Goal: Task Accomplishment & Management: Manage account settings

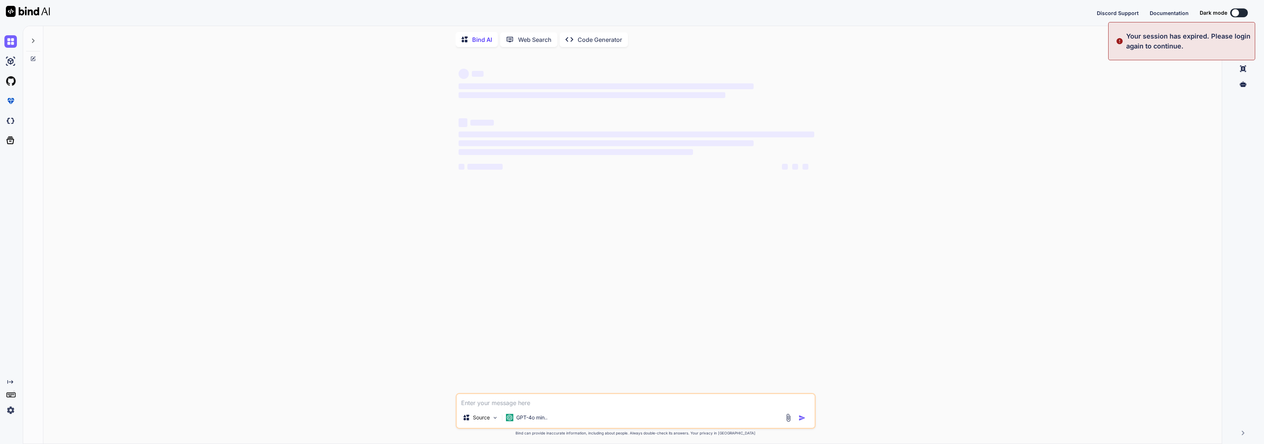
type textarea "x"
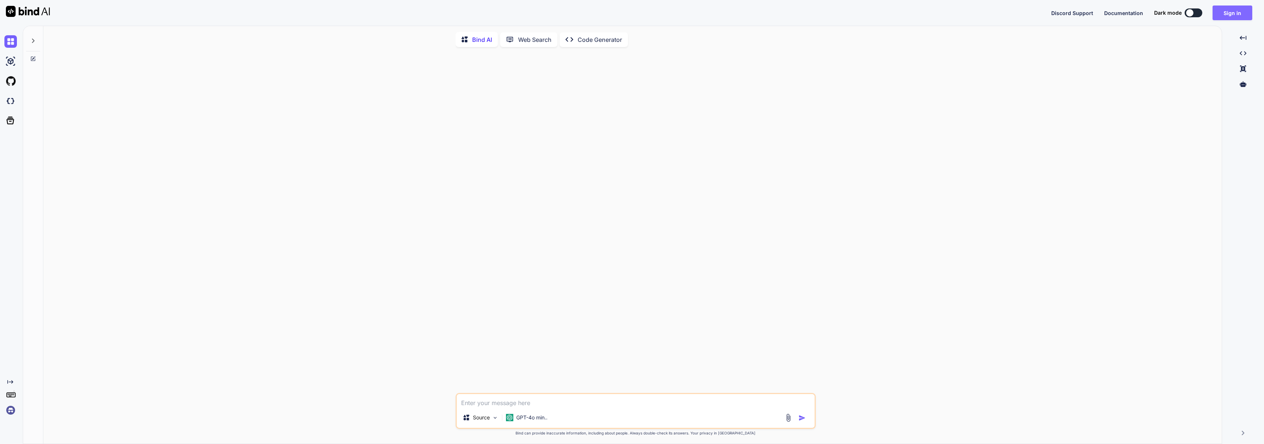
click at [1225, 13] on button "Sign in" at bounding box center [1233, 13] width 40 height 15
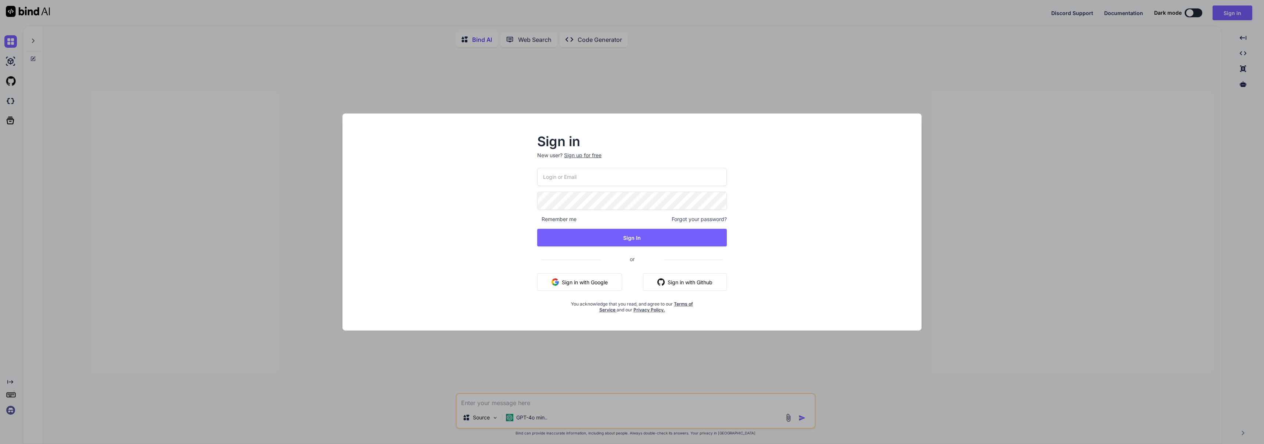
click at [679, 173] on input "email" at bounding box center [632, 177] width 190 height 18
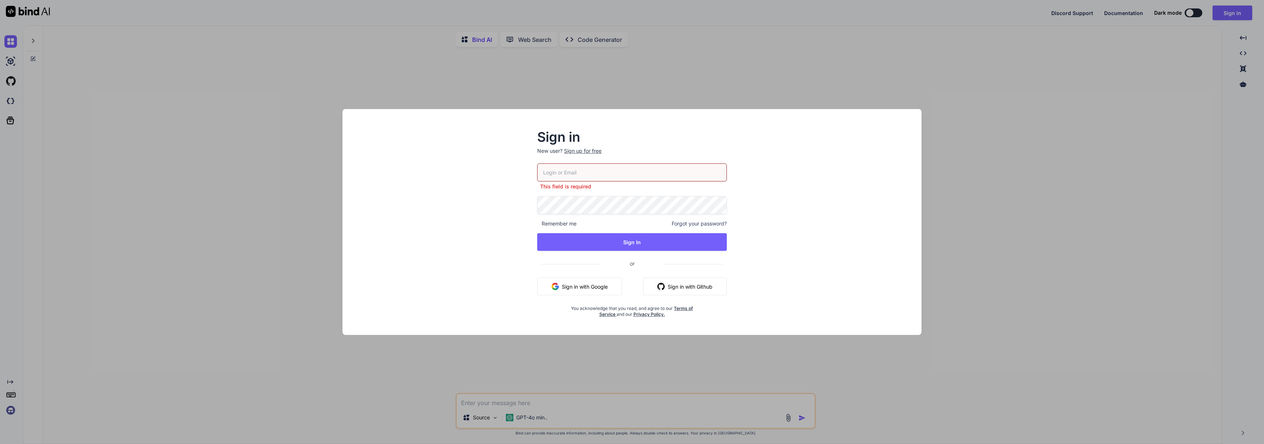
click at [657, 177] on input "email" at bounding box center [632, 173] width 190 height 18
click at [637, 174] on input "email" at bounding box center [632, 173] width 190 height 18
click at [635, 169] on input "email" at bounding box center [632, 173] width 190 height 18
click at [632, 175] on input "email" at bounding box center [632, 173] width 190 height 18
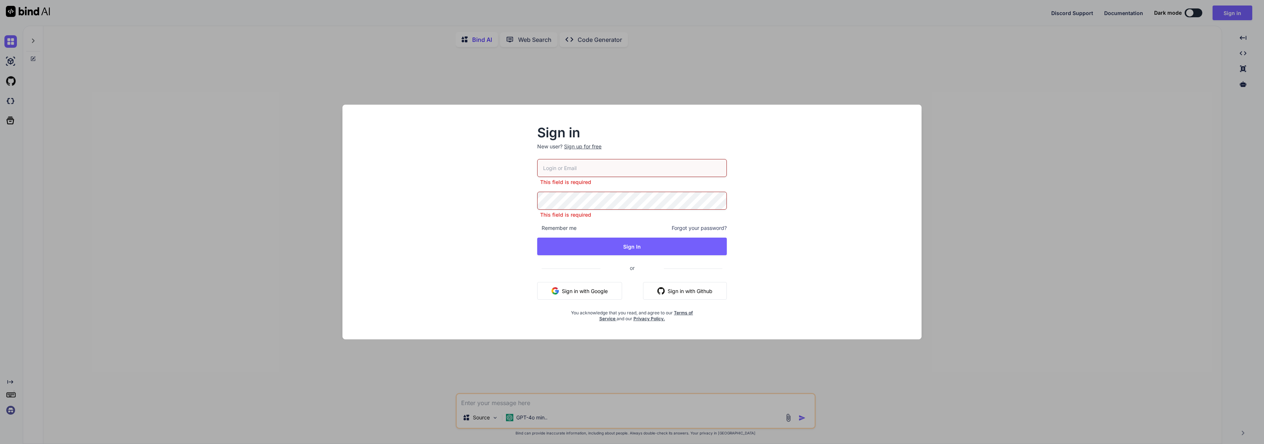
click at [661, 177] on input "email" at bounding box center [632, 168] width 190 height 18
drag, startPoint x: 582, startPoint y: 170, endPoint x: 589, endPoint y: 169, distance: 7.1
click at [582, 170] on input "email" at bounding box center [632, 168] width 190 height 18
click at [592, 168] on input "email" at bounding box center [632, 168] width 190 height 18
type input "c"
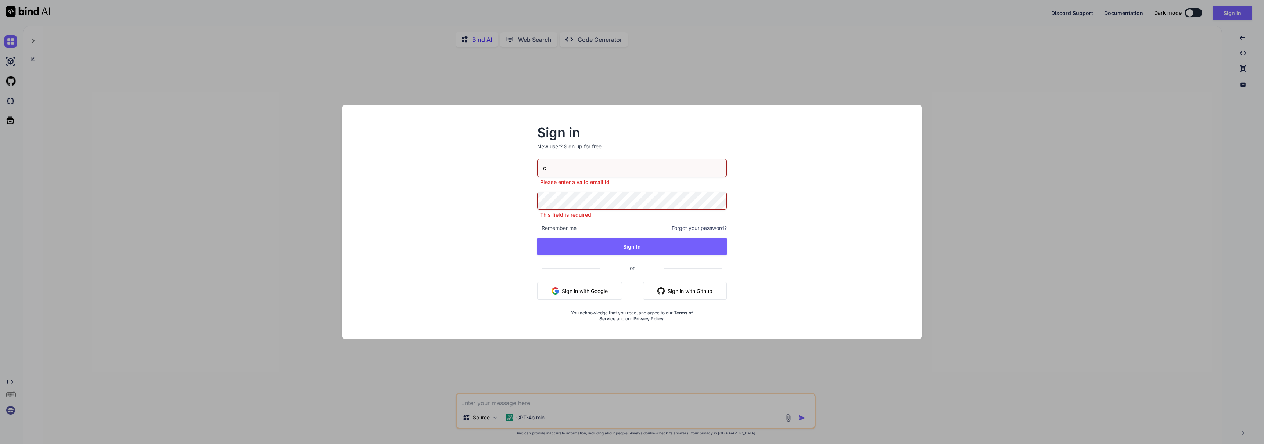
click at [868, 88] on div "Sign in New user? Sign up for free c Please enter a valid email id This field i…" at bounding box center [632, 222] width 1264 height 444
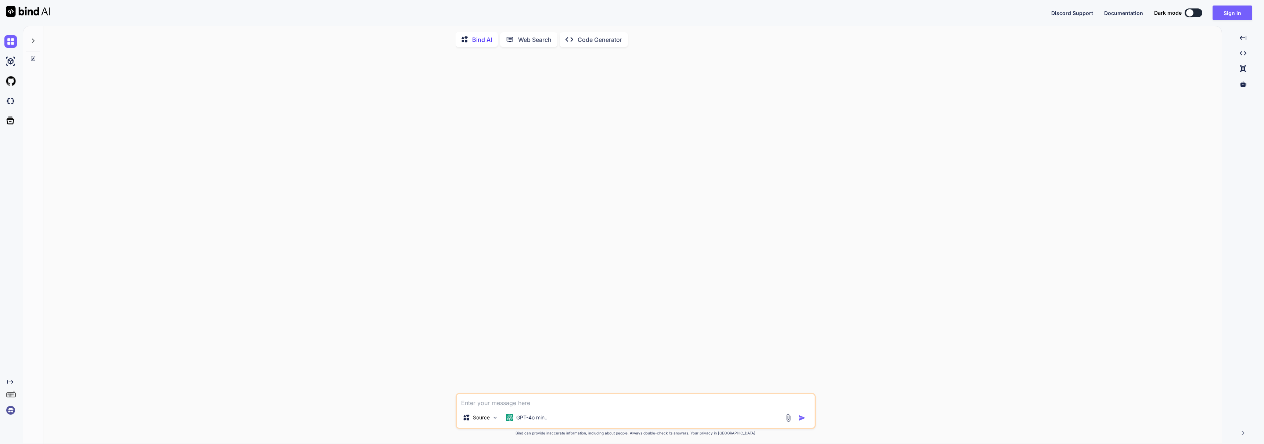
click at [25, 12] on img at bounding box center [28, 11] width 44 height 11
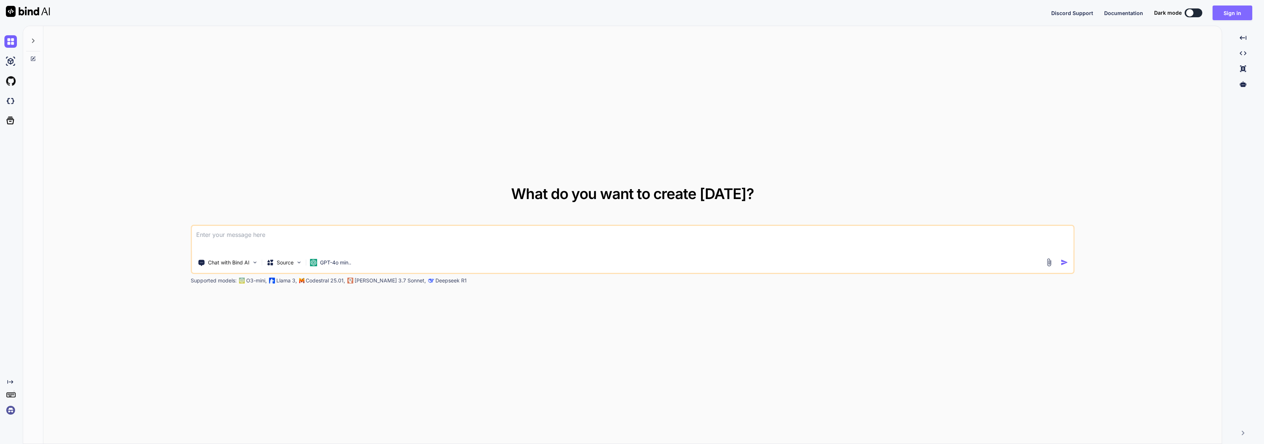
click at [1237, 17] on button "Sign in" at bounding box center [1233, 13] width 40 height 15
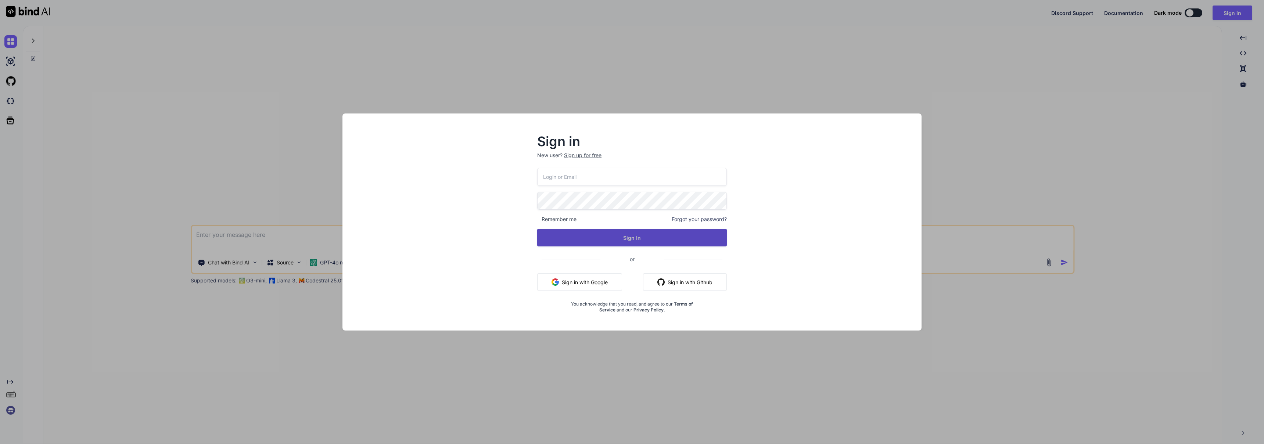
click at [654, 238] on button "Sign In" at bounding box center [632, 238] width 190 height 18
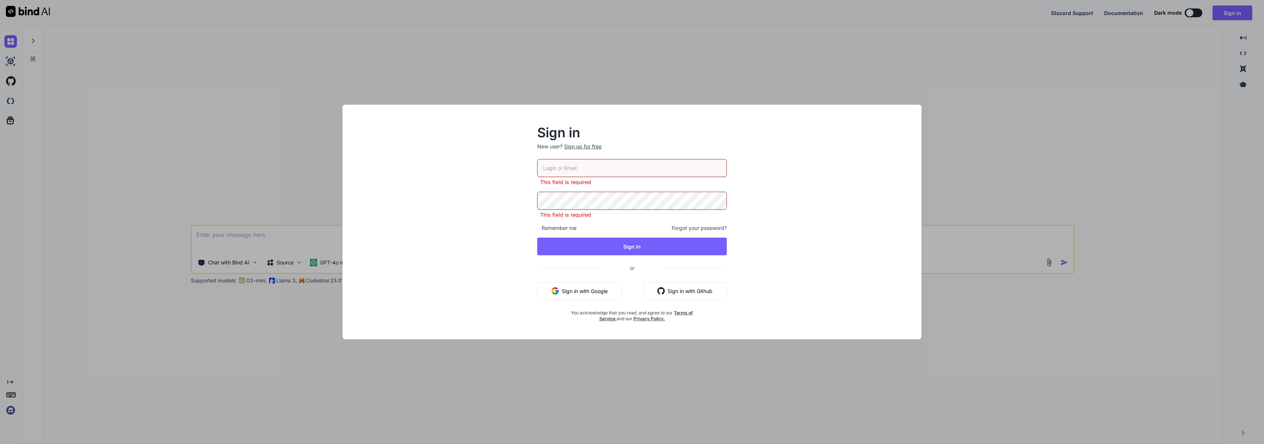
click at [644, 167] on input "email" at bounding box center [632, 168] width 190 height 18
click at [1081, 252] on div "Sign in New user? Sign up for free This field is required This field is require…" at bounding box center [632, 222] width 1264 height 444
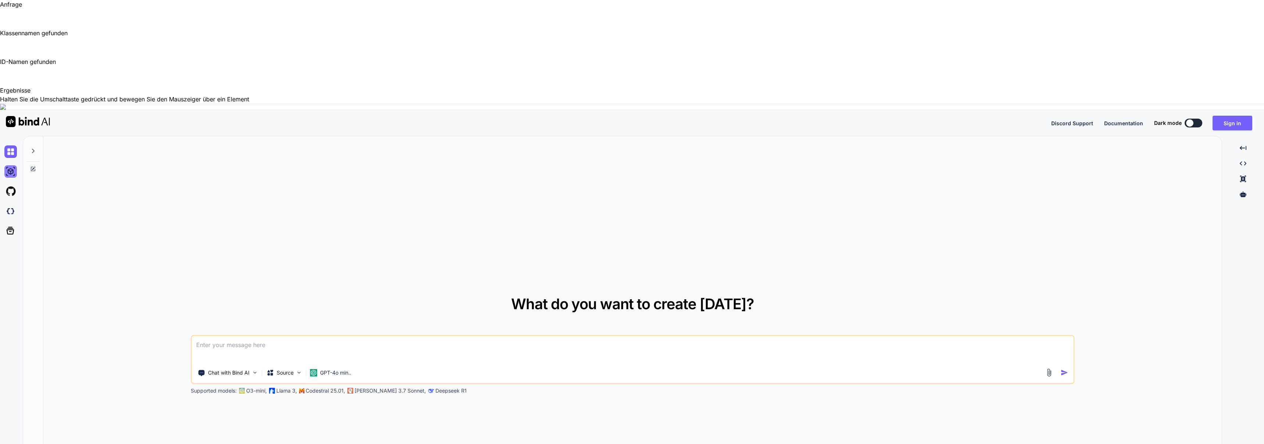
click at [12, 165] on img at bounding box center [10, 171] width 12 height 12
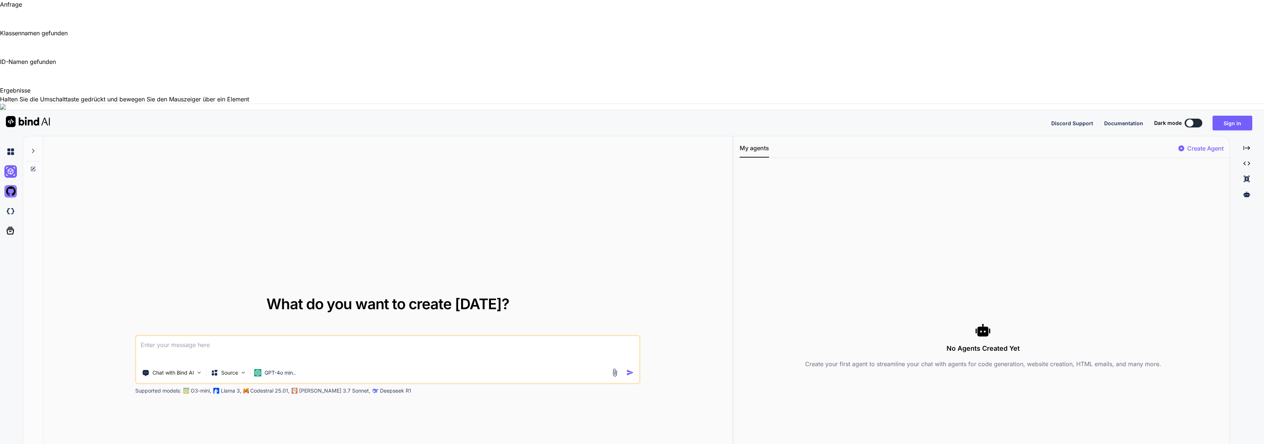
click at [12, 185] on img at bounding box center [10, 191] width 12 height 12
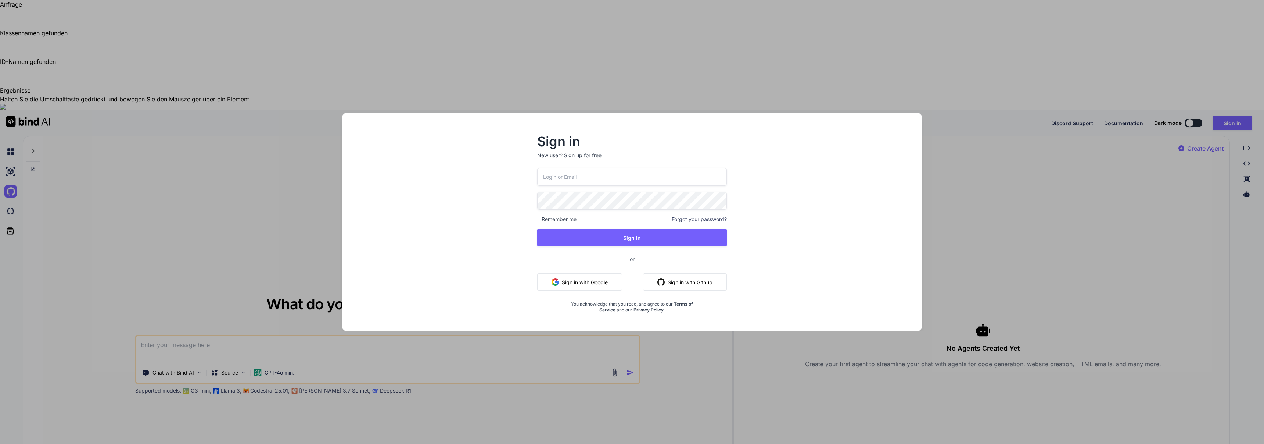
click at [17, 101] on div "Sign in New user? Sign up for free Remember me Forgot your password? Sign In or…" at bounding box center [632, 222] width 1264 height 444
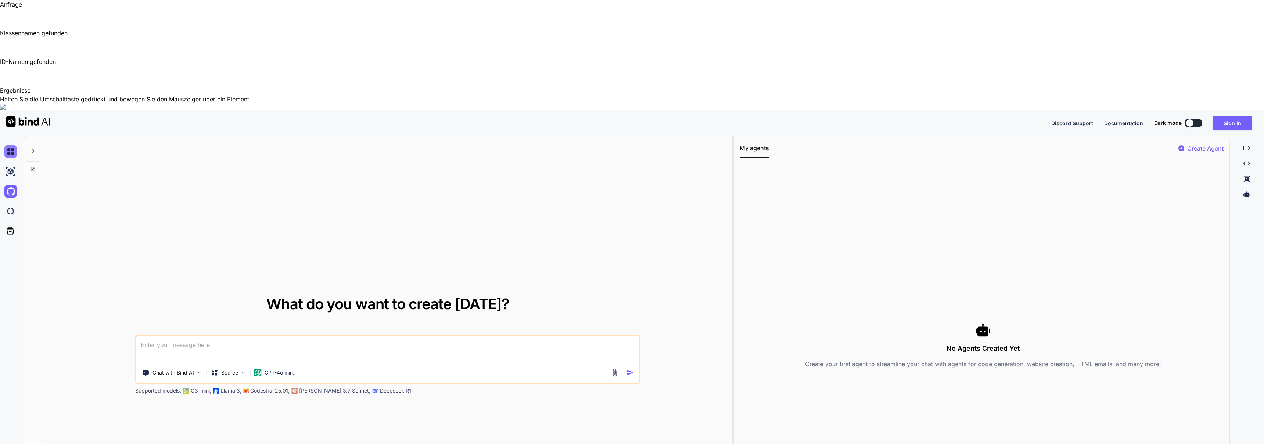
click at [9, 146] on img at bounding box center [10, 152] width 12 height 12
click at [30, 148] on icon at bounding box center [33, 151] width 6 height 6
type textarea "x"
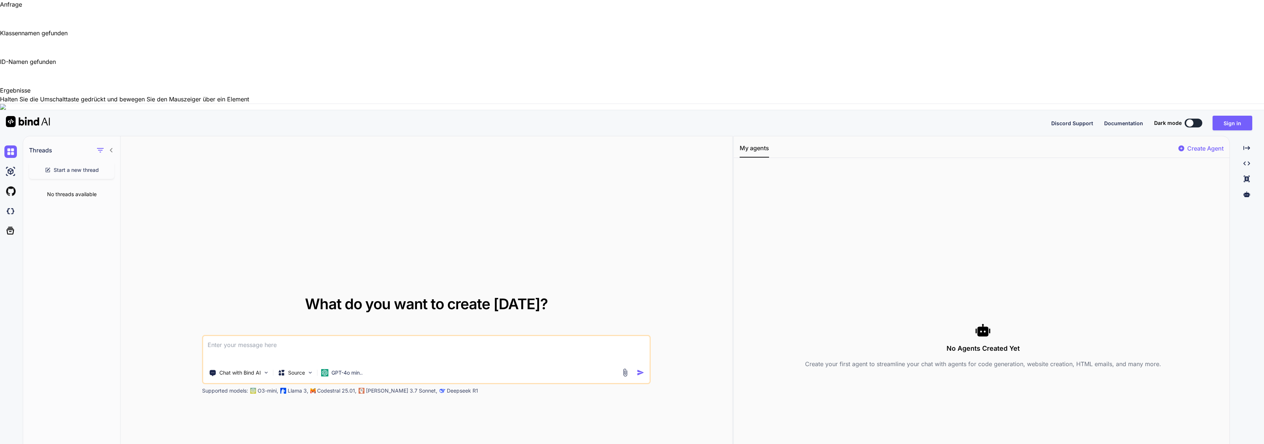
click at [79, 185] on div "No threads available" at bounding box center [71, 194] width 97 height 19
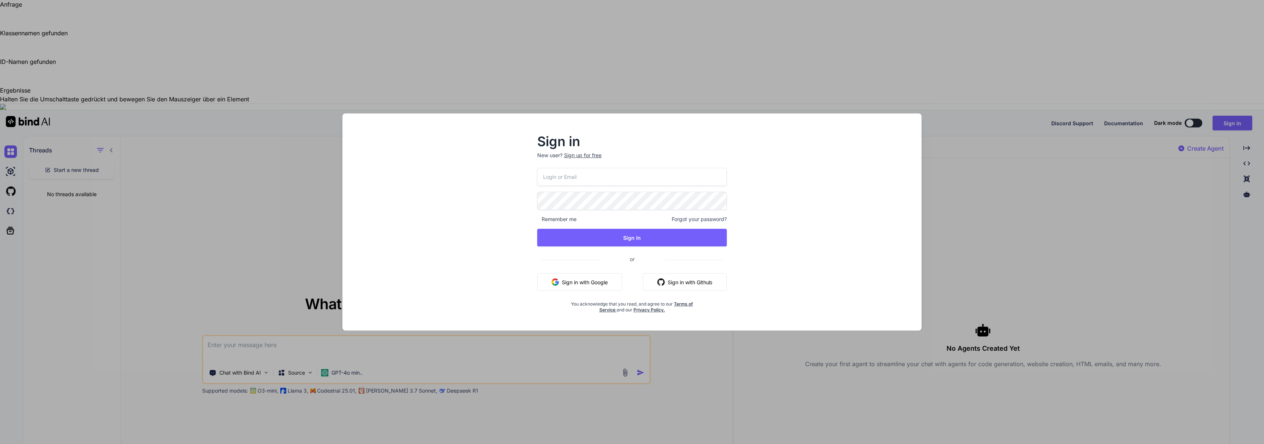
click at [260, 153] on div "Sign in New user? Sign up for free Remember me Forgot your password? Sign In or…" at bounding box center [632, 222] width 1264 height 444
